Goal: Transaction & Acquisition: Download file/media

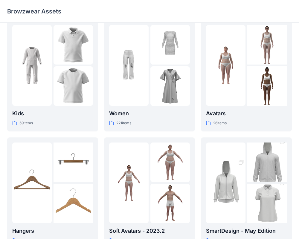
scroll to position [14, 0]
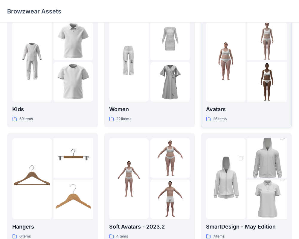
click at [224, 78] on img at bounding box center [225, 60] width 39 height 39
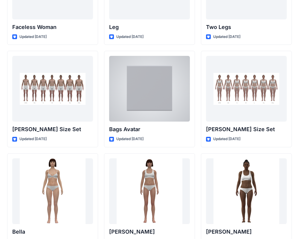
scroll to position [594, 0]
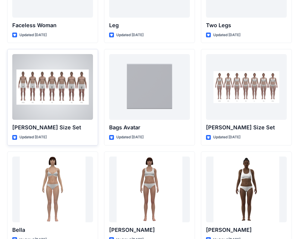
click at [52, 124] on p "[PERSON_NAME] Size Set" at bounding box center [52, 127] width 81 height 8
click at [29, 138] on p "Updated [DATE]" at bounding box center [32, 137] width 27 height 6
click at [46, 132] on div "[PERSON_NAME] Size Set Updated [DATE]" at bounding box center [52, 97] width 91 height 96
click at [53, 111] on div at bounding box center [52, 87] width 81 height 66
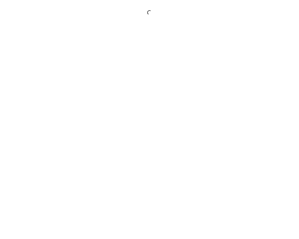
click at [53, 111] on div at bounding box center [149, 119] width 299 height 239
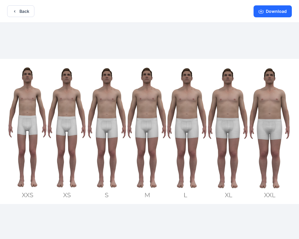
click at [142, 113] on img at bounding box center [149, 131] width 299 height 145
click at [145, 112] on img at bounding box center [149, 131] width 299 height 145
click at [284, 10] on button "Download" at bounding box center [272, 11] width 38 height 12
click at [264, 9] on button "Download" at bounding box center [272, 11] width 38 height 12
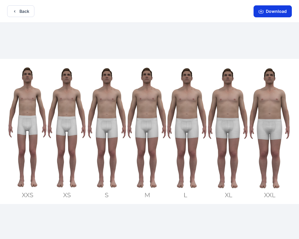
click at [261, 12] on icon "button" at bounding box center [260, 11] width 5 height 5
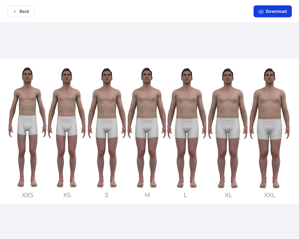
click at [261, 12] on icon "button" at bounding box center [260, 11] width 5 height 5
click at [269, 15] on button "Download" at bounding box center [272, 11] width 38 height 12
click at [262, 12] on icon "button" at bounding box center [260, 11] width 5 height 5
